Goal: Task Accomplishment & Management: Use online tool/utility

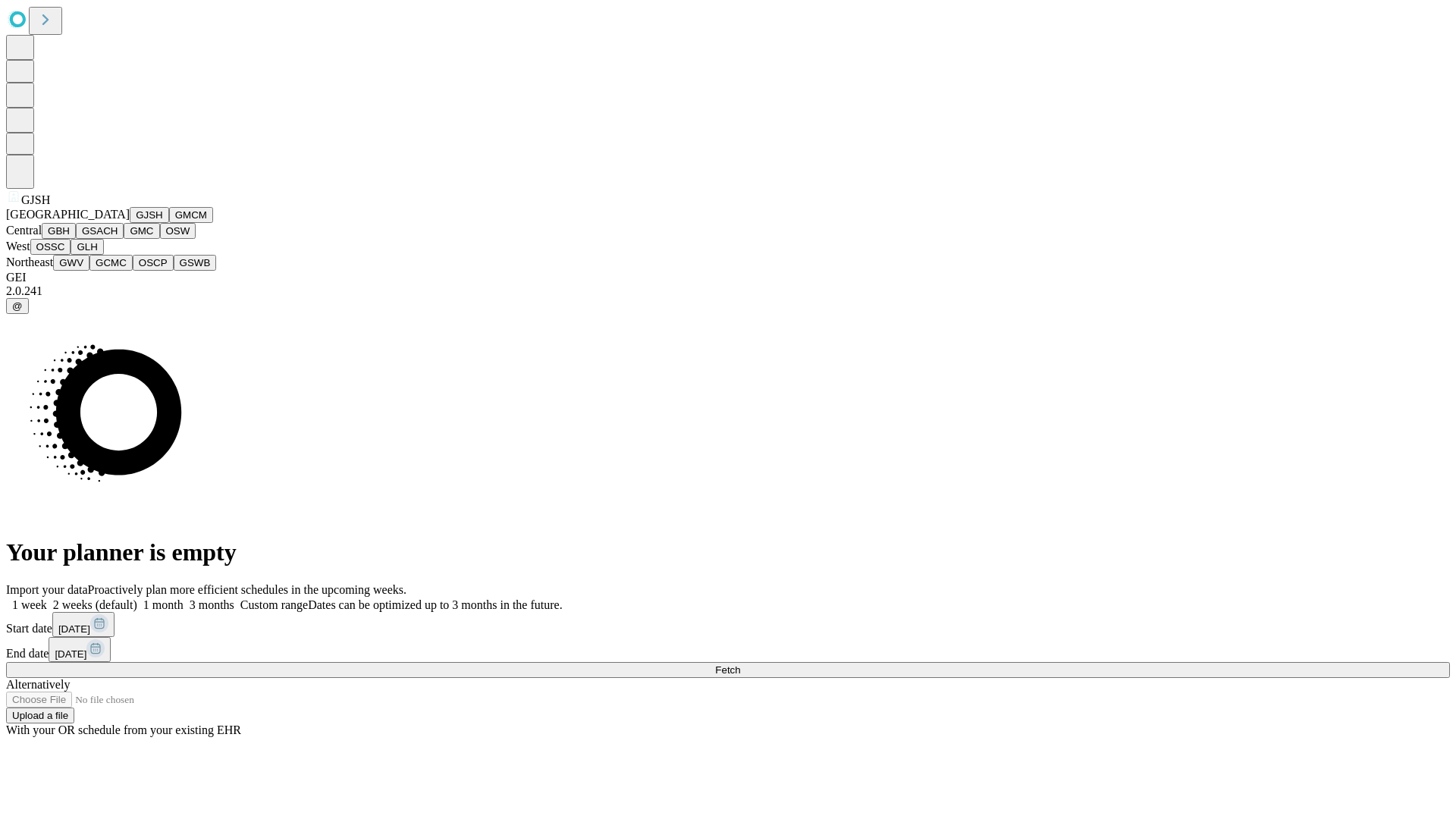
click at [130, 223] on button "GJSH" at bounding box center [149, 214] width 40 height 16
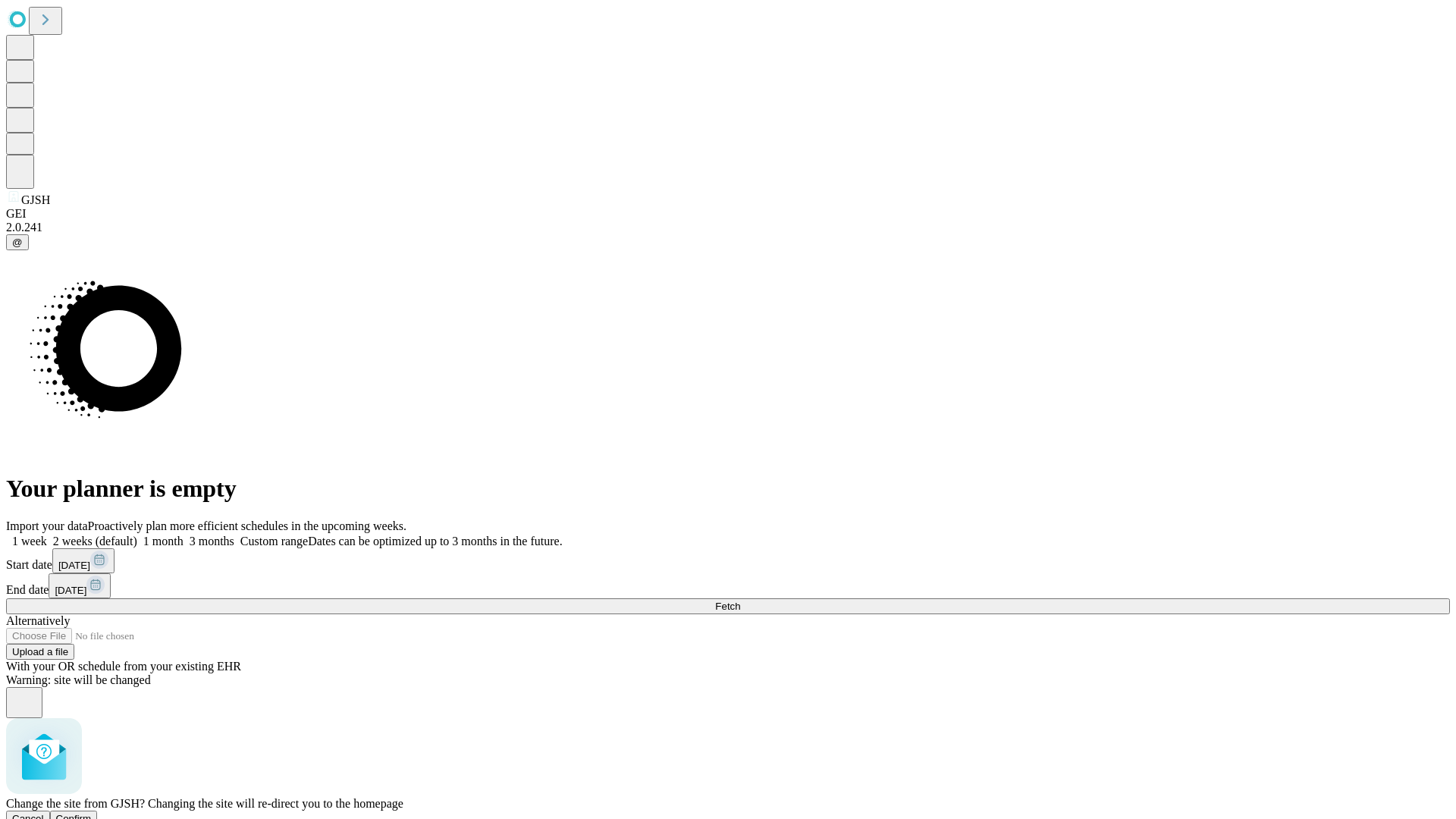
click at [91, 813] on span "Confirm" at bounding box center [74, 818] width 36 height 11
click at [184, 534] on label "1 month" at bounding box center [160, 540] width 47 height 13
click at [740, 600] on span "Fetch" at bounding box center [728, 606] width 25 height 11
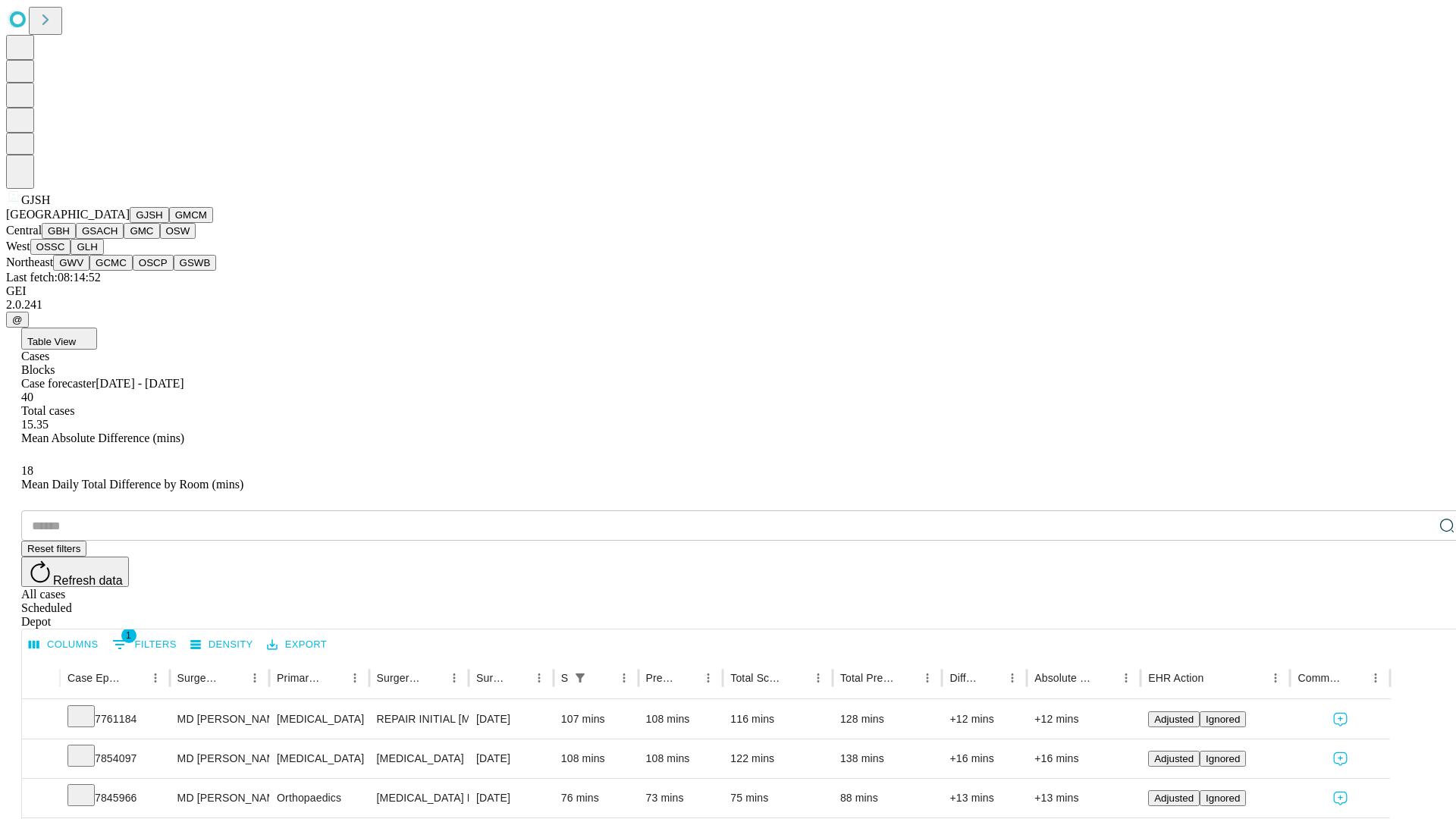
click at [169, 223] on button "GMCM" at bounding box center [191, 214] width 44 height 16
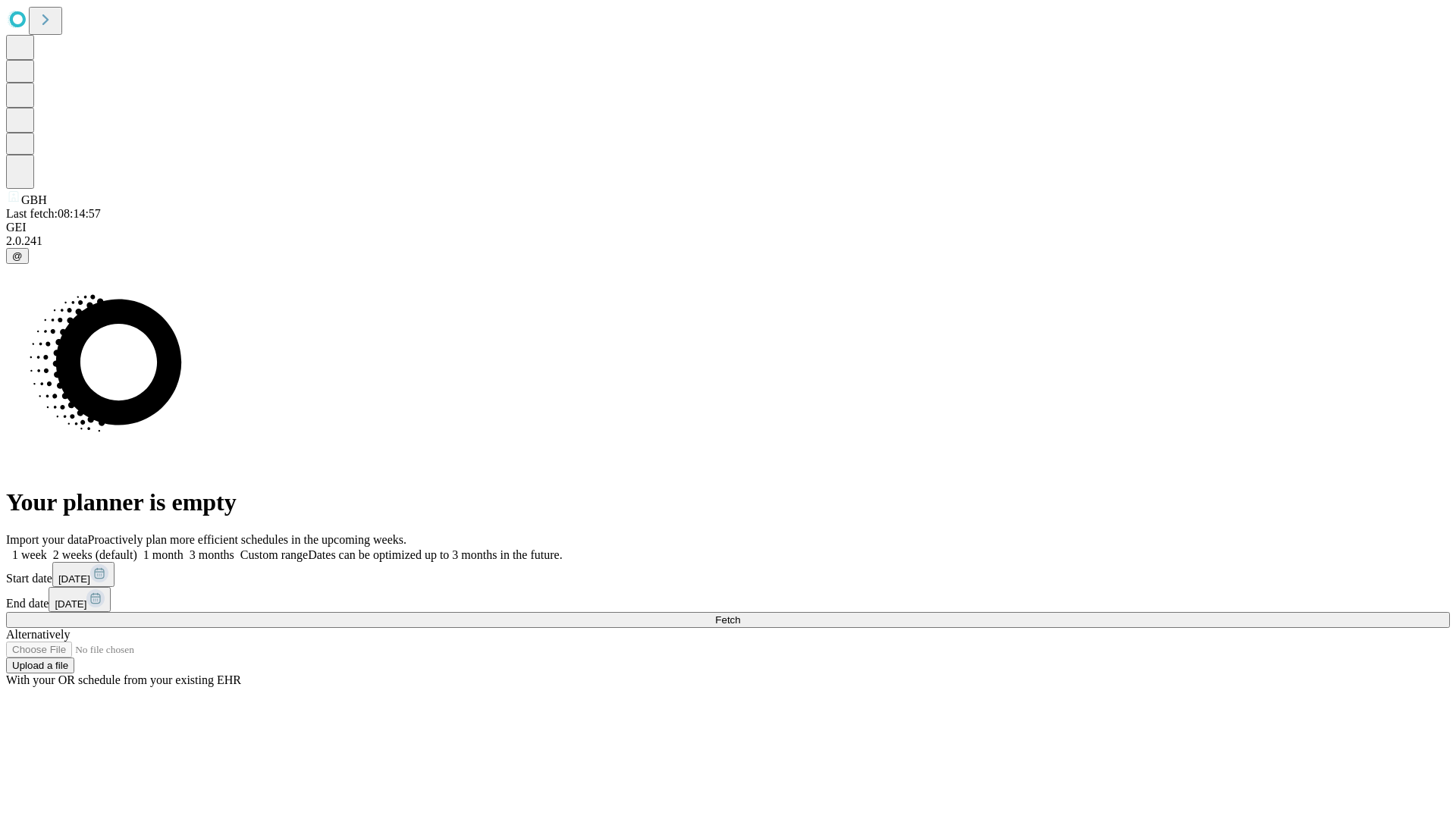
click at [184, 549] on label "1 month" at bounding box center [160, 555] width 47 height 13
click at [740, 614] on span "Fetch" at bounding box center [728, 619] width 25 height 11
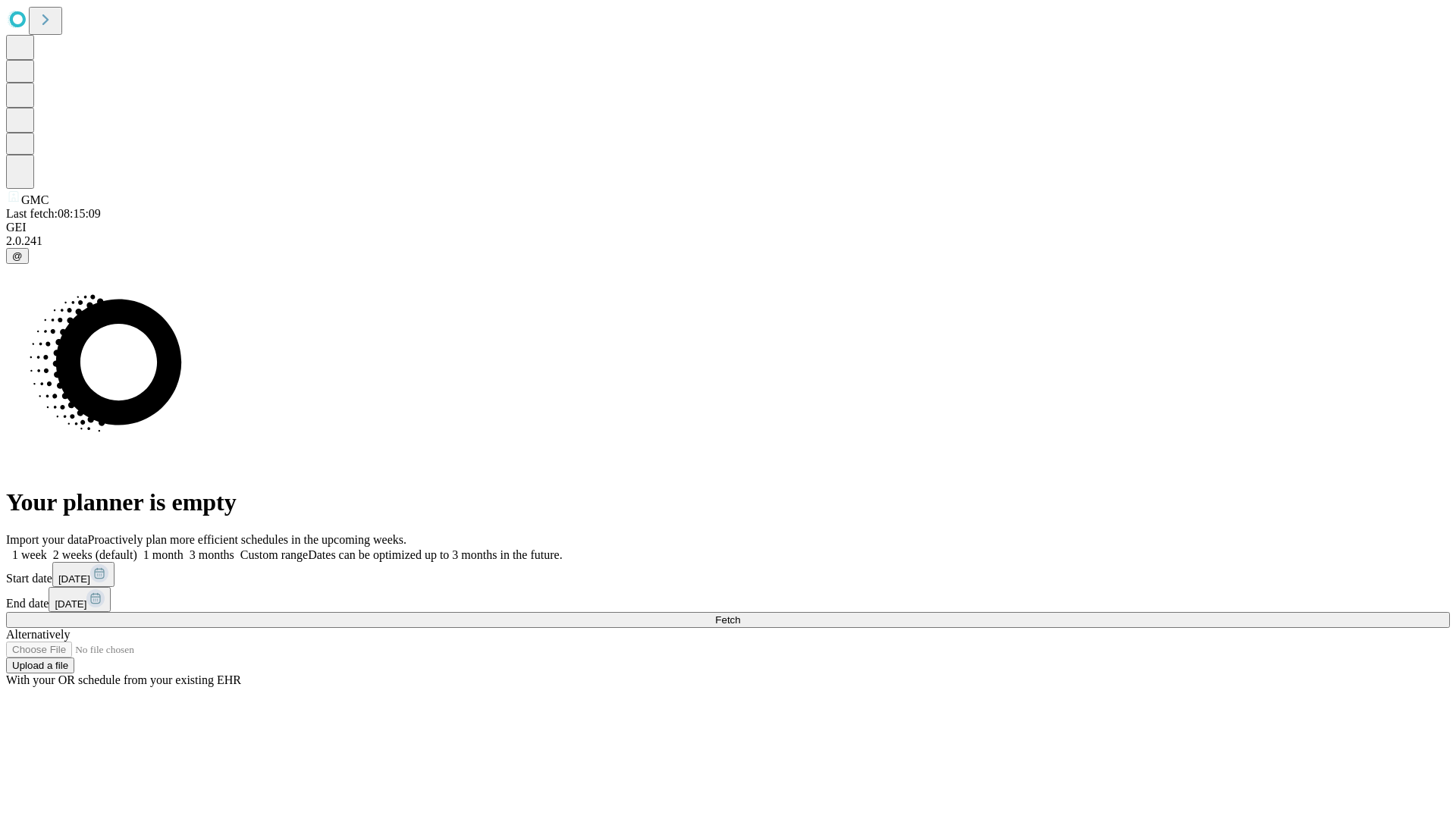
click at [184, 549] on label "1 month" at bounding box center [160, 555] width 47 height 13
click at [740, 614] on span "Fetch" at bounding box center [728, 619] width 25 height 11
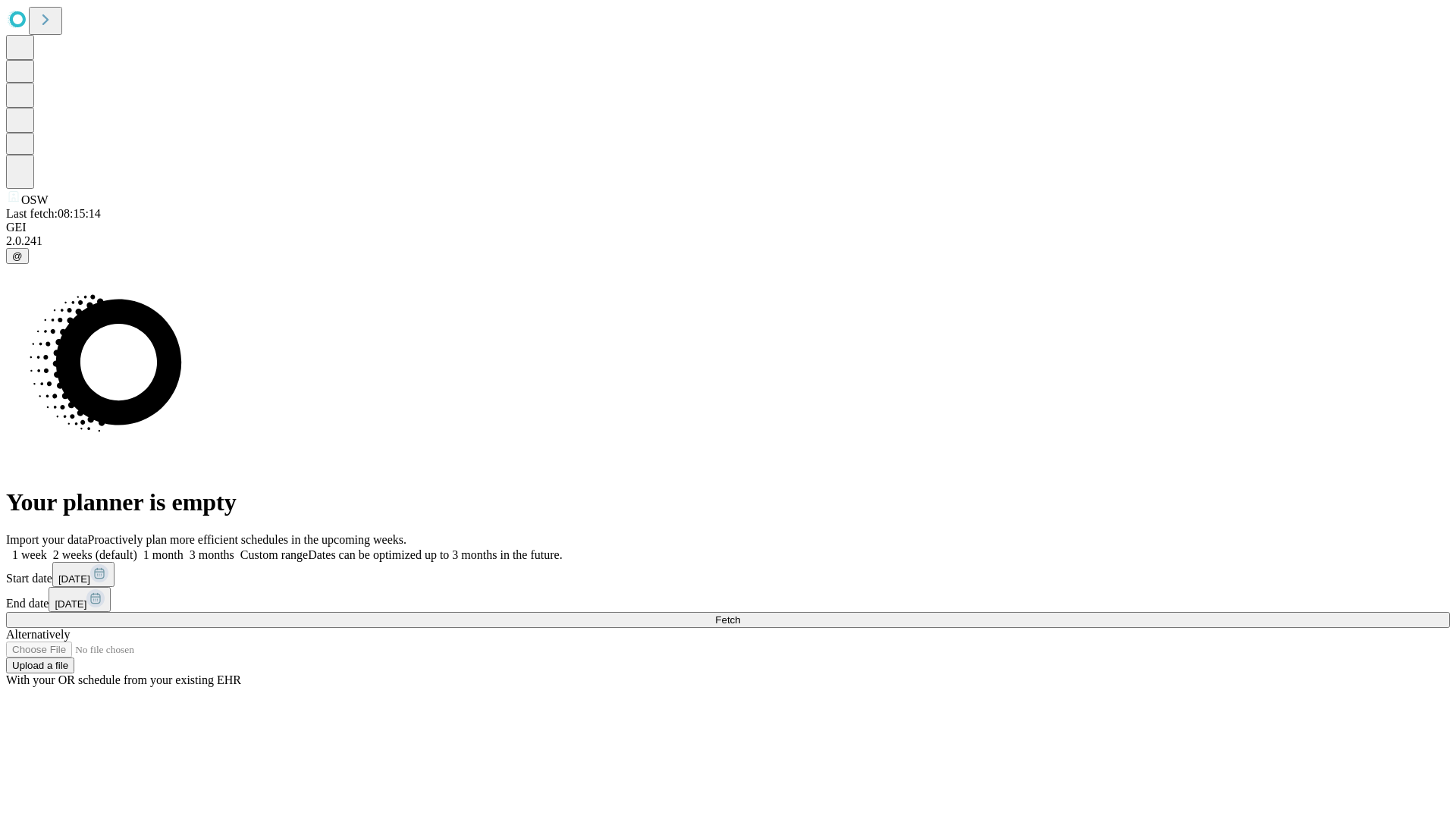
click at [740, 614] on span "Fetch" at bounding box center [728, 619] width 25 height 11
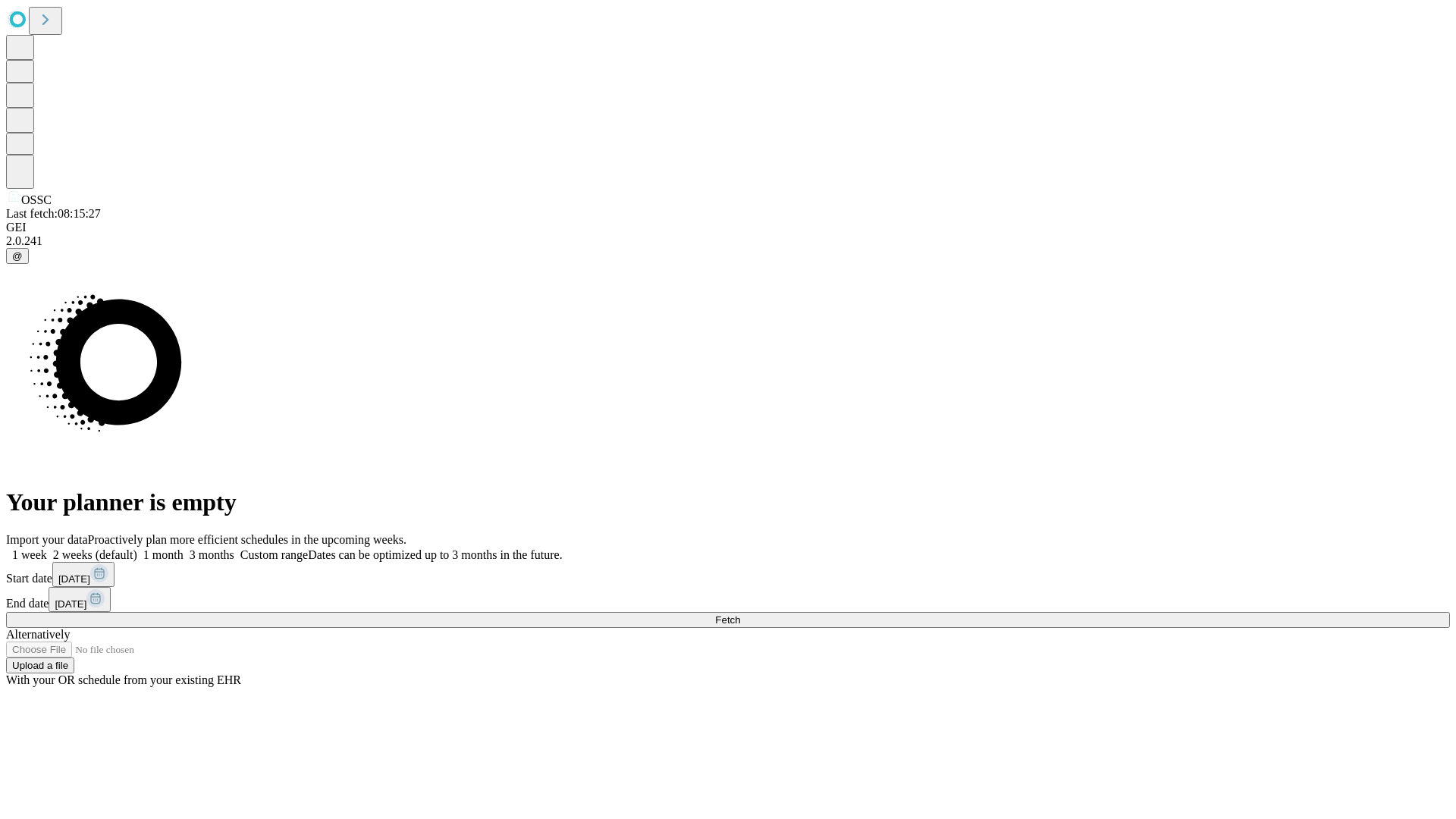
click at [184, 549] on label "1 month" at bounding box center [160, 555] width 47 height 13
click at [740, 614] on span "Fetch" at bounding box center [728, 619] width 25 height 11
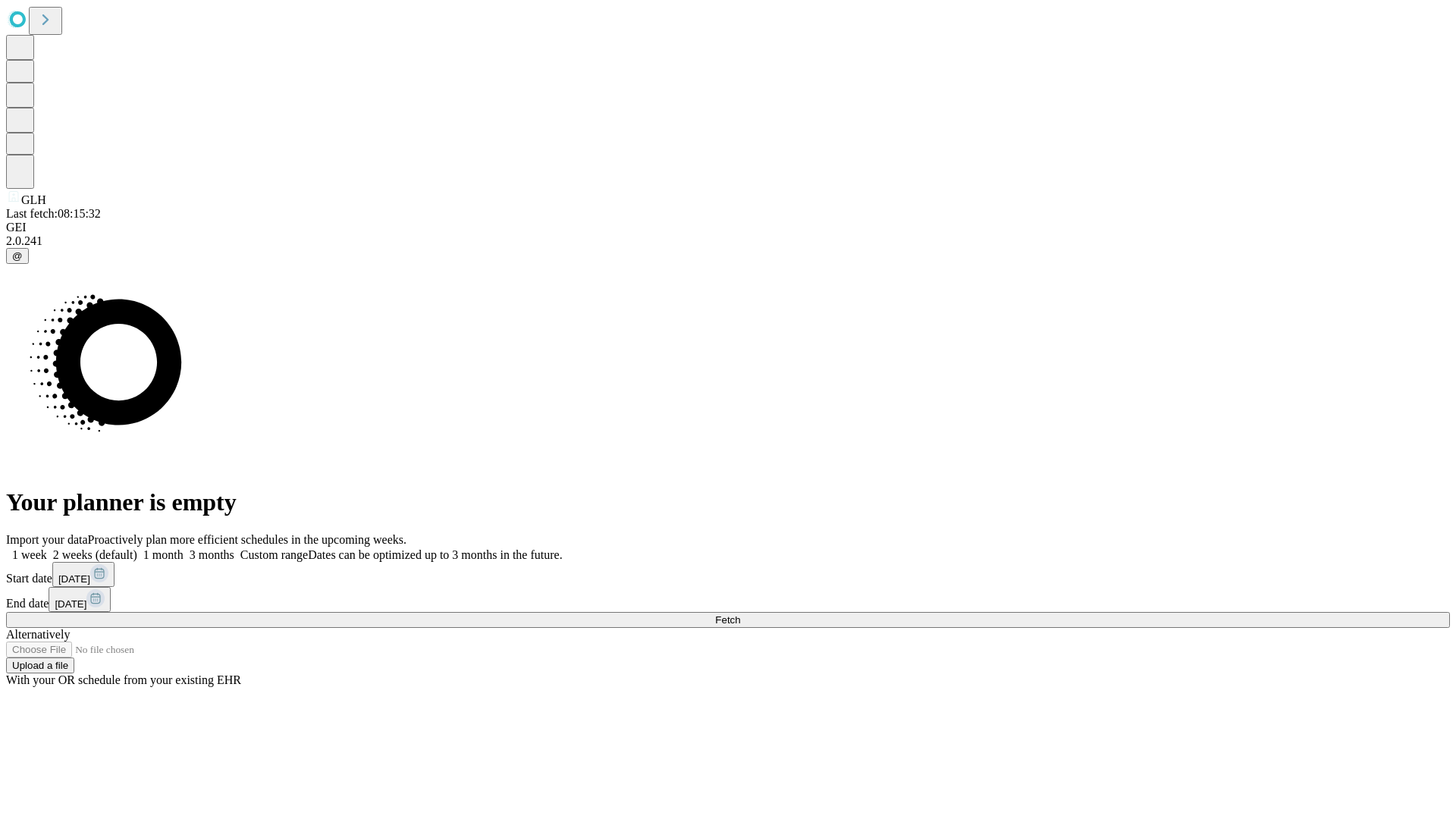
click at [184, 549] on label "1 month" at bounding box center [160, 555] width 47 height 13
click at [740, 614] on span "Fetch" at bounding box center [728, 619] width 25 height 11
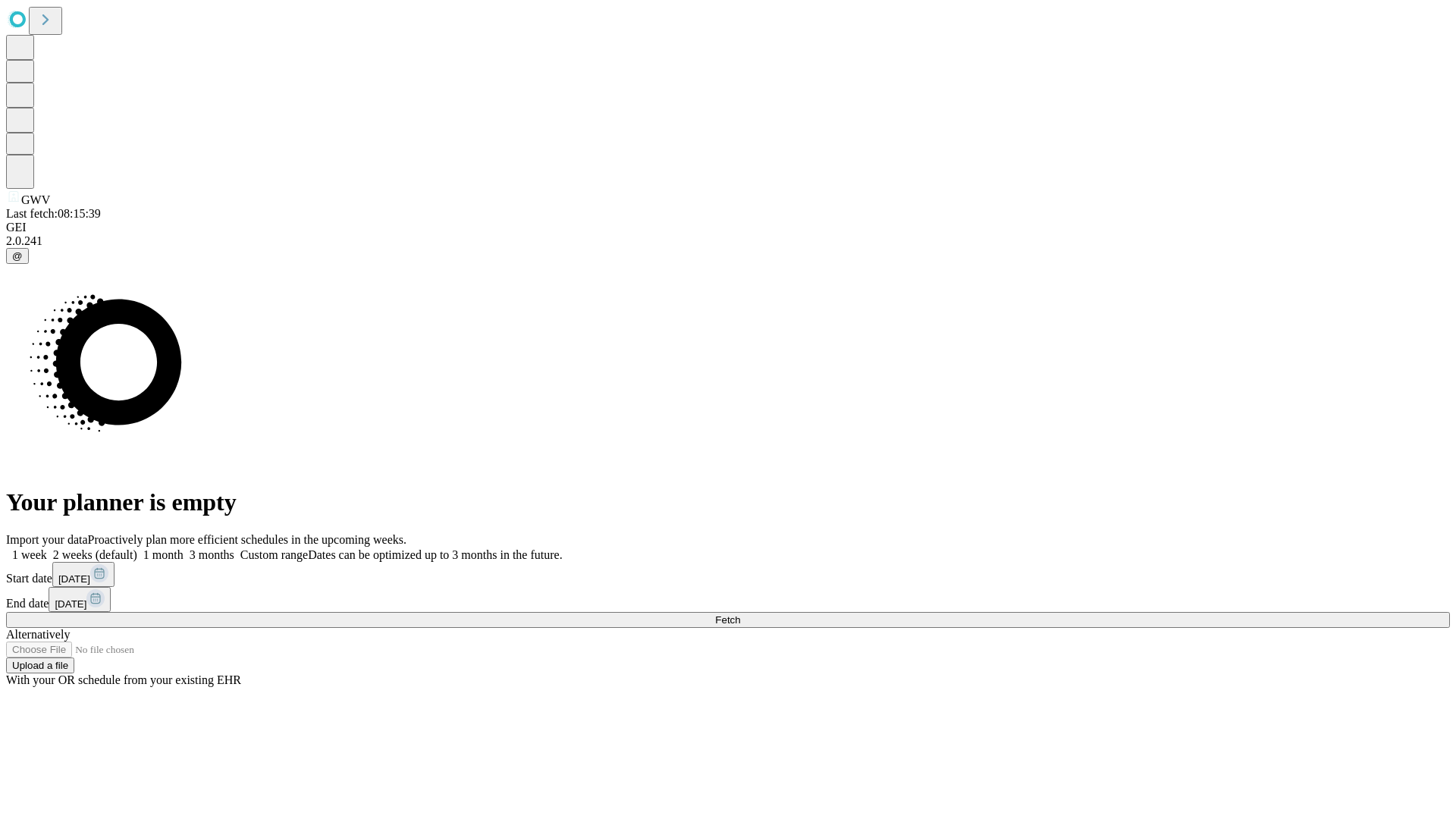
click at [184, 549] on label "1 month" at bounding box center [160, 555] width 47 height 13
click at [740, 614] on span "Fetch" at bounding box center [728, 619] width 25 height 11
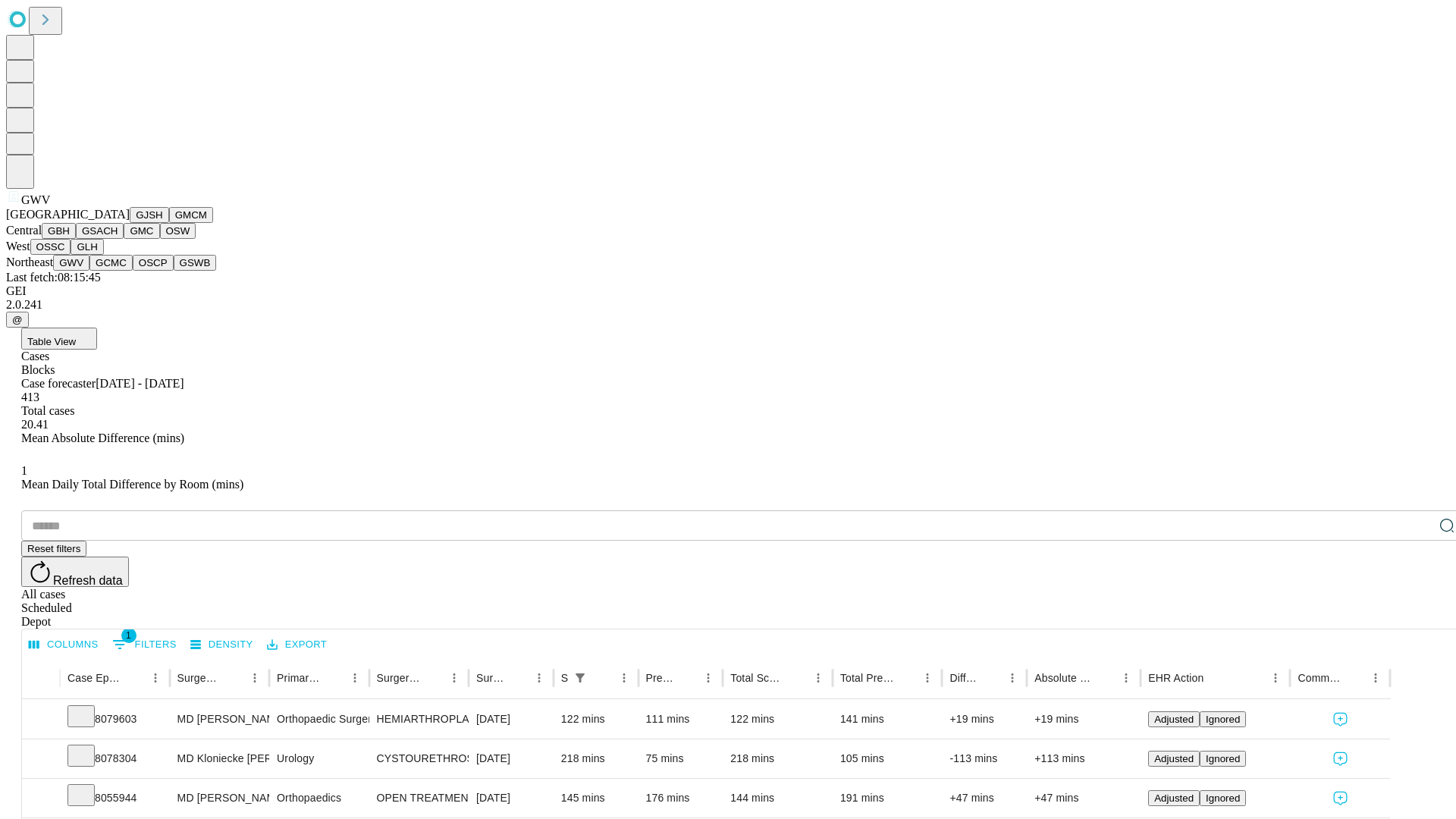
click at [118, 271] on button "GCMC" at bounding box center [111, 263] width 43 height 16
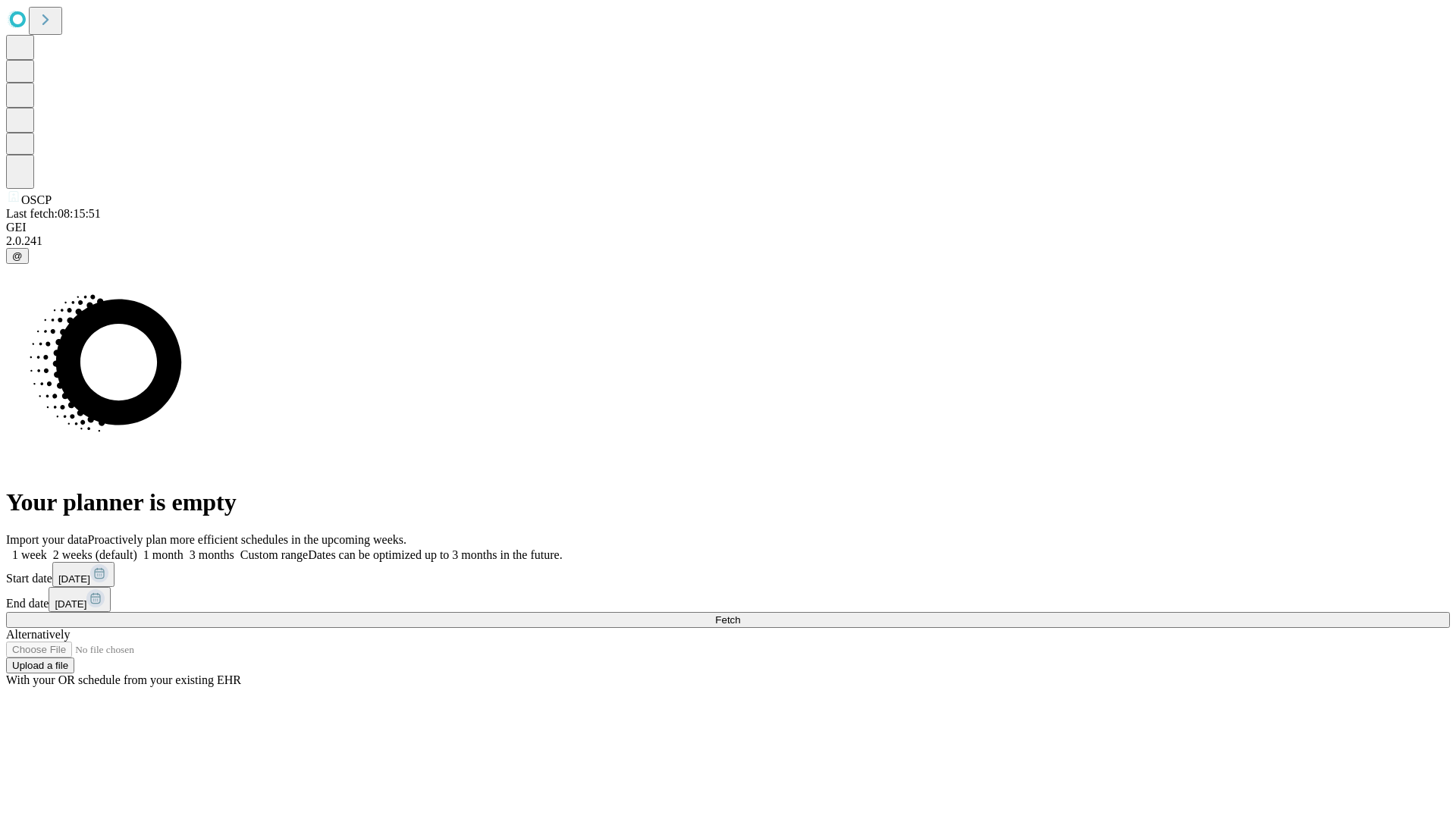
click at [184, 549] on label "1 month" at bounding box center [160, 555] width 47 height 13
click at [740, 614] on span "Fetch" at bounding box center [728, 619] width 25 height 11
